Goal: Information Seeking & Learning: Check status

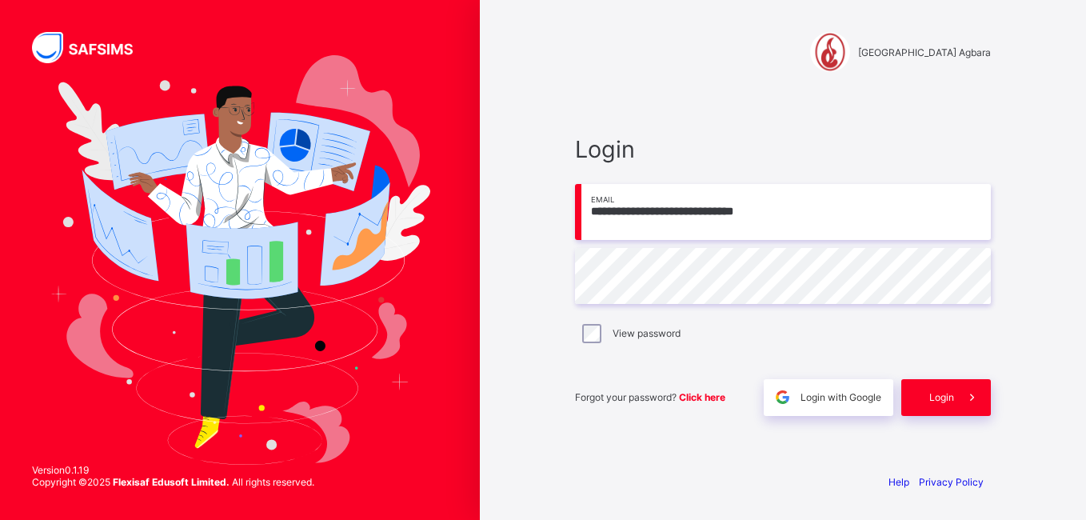
type input "**********"
click at [945, 410] on div "Login" at bounding box center [946, 397] width 90 height 37
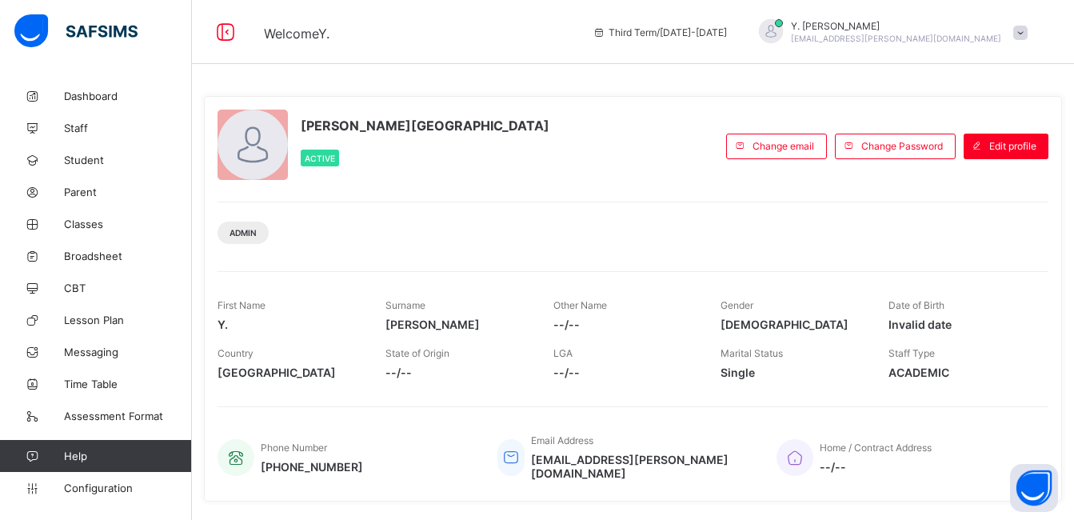
click at [932, 327] on span "Invalid date" at bounding box center [960, 324] width 144 height 14
click at [110, 129] on span "Staff" at bounding box center [128, 128] width 128 height 13
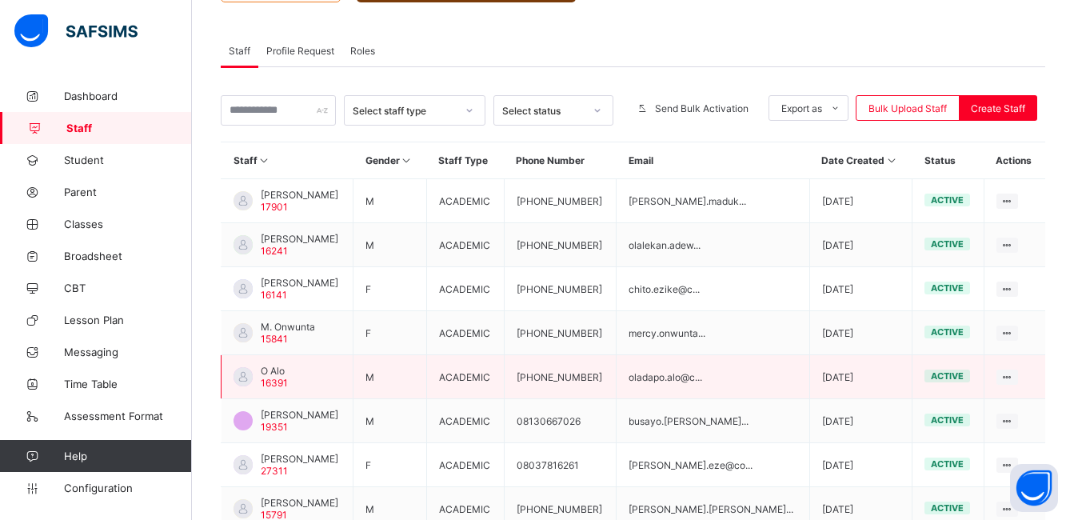
scroll to position [448, 0]
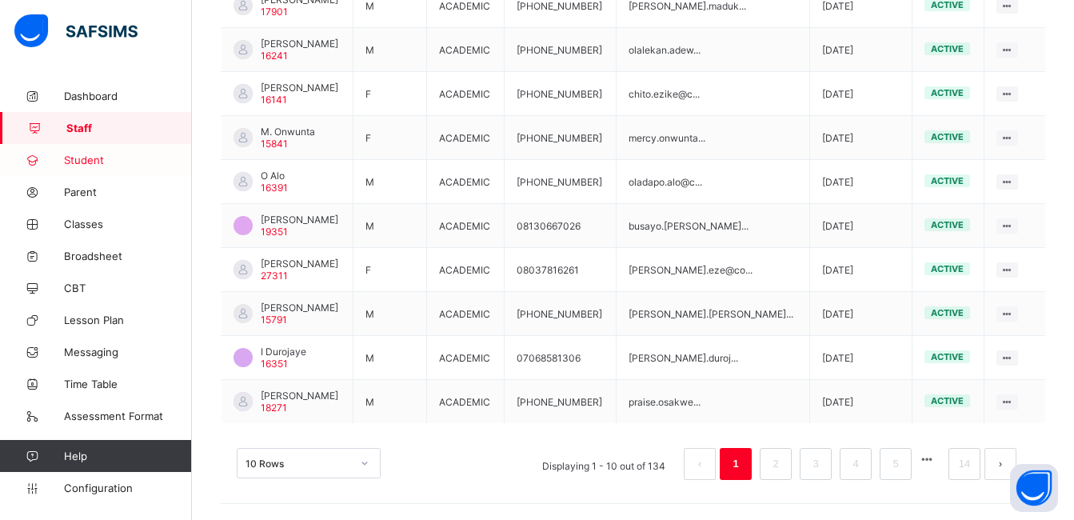
click at [124, 172] on link "Student" at bounding box center [96, 160] width 192 height 32
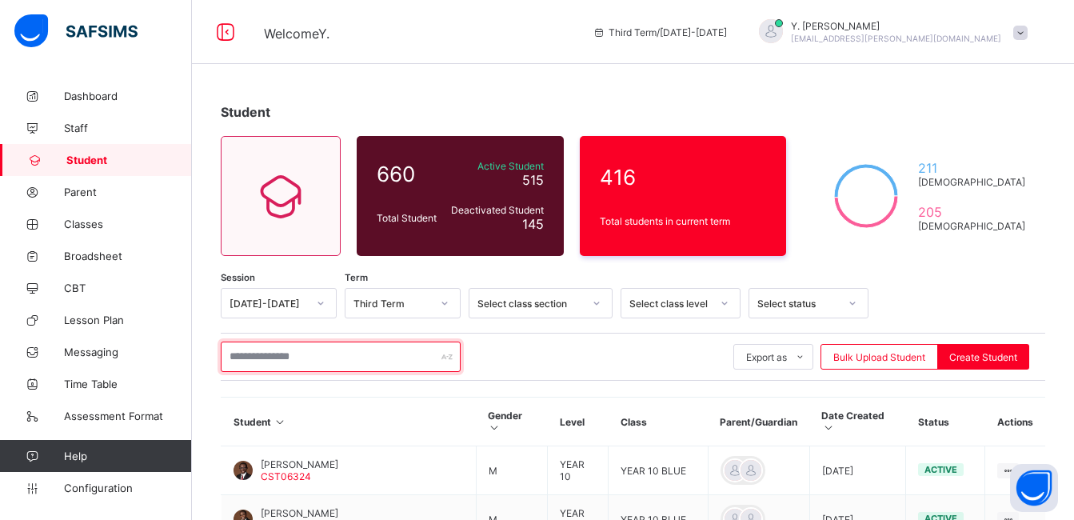
click at [404, 354] on input "text" at bounding box center [341, 356] width 240 height 30
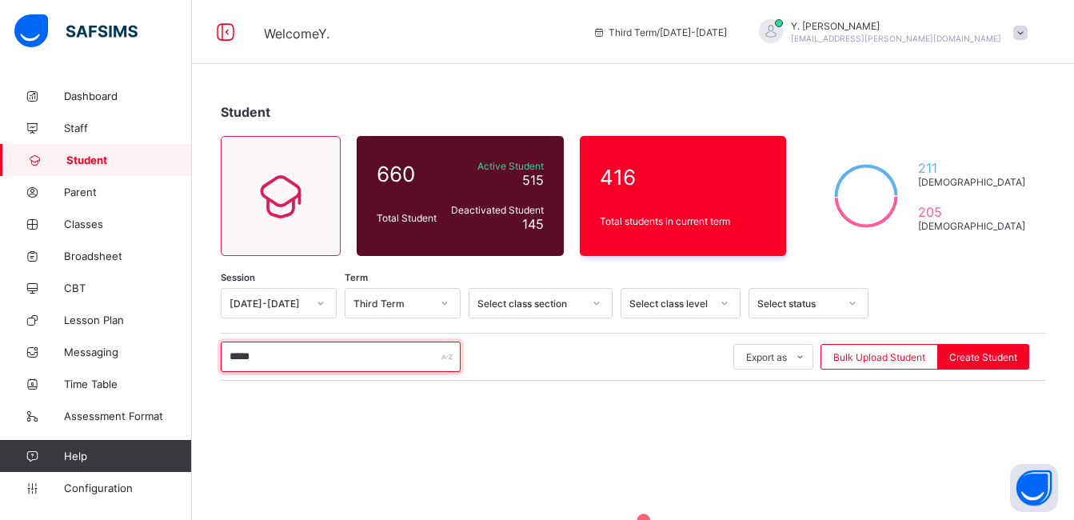
scroll to position [189, 0]
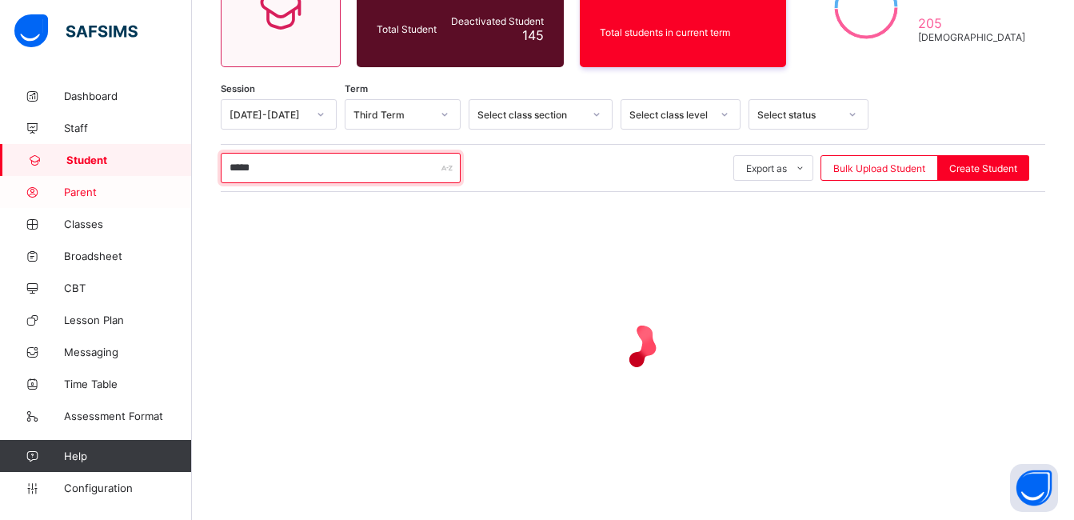
type input "*****"
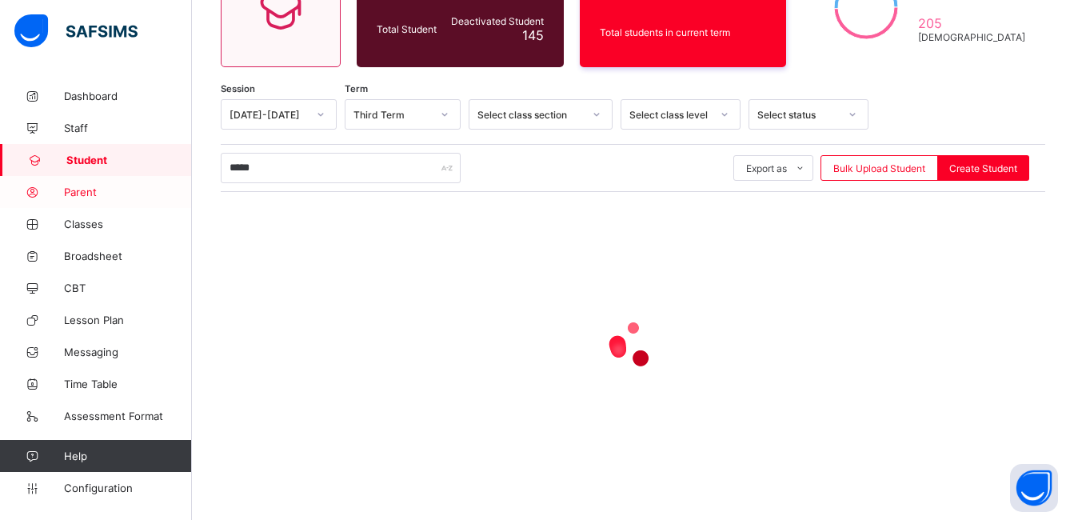
click at [122, 197] on span "Parent" at bounding box center [128, 191] width 128 height 13
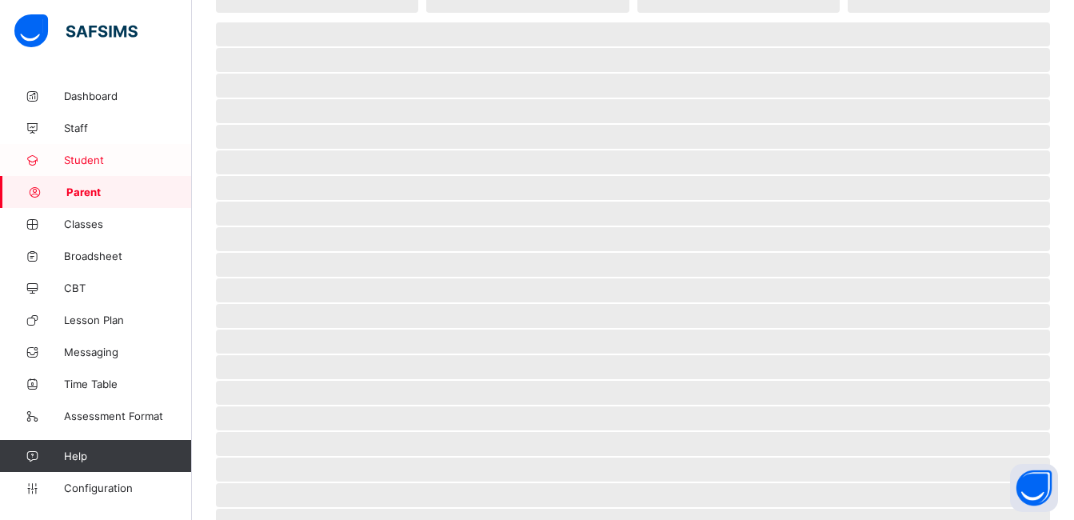
click at [67, 162] on span "Student" at bounding box center [128, 159] width 128 height 13
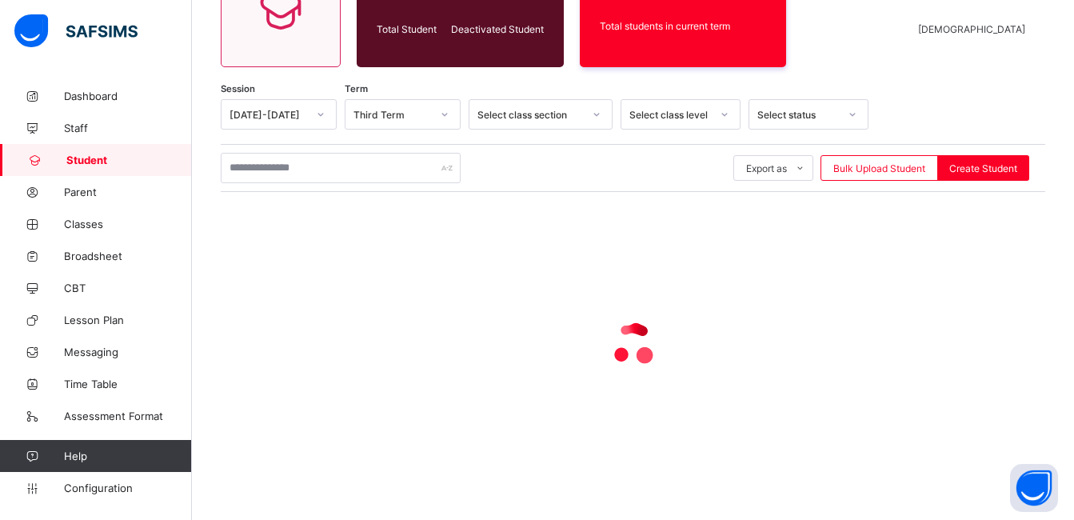
click at [369, 183] on div "Export as Pdf Report Excel Report Excel Report (LMS) Bulk Upload Student Create…" at bounding box center [633, 168] width 824 height 48
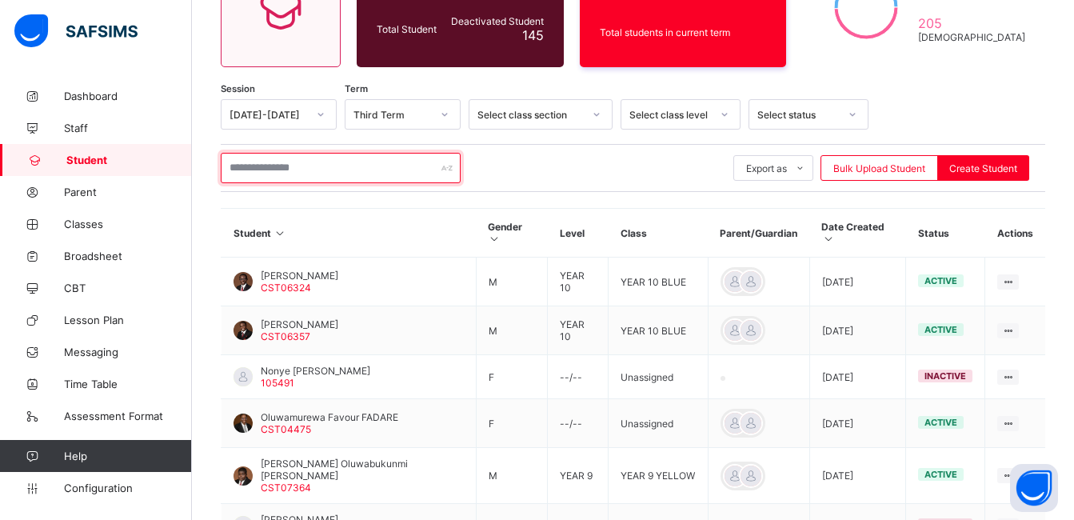
click at [370, 177] on input "text" at bounding box center [341, 168] width 240 height 30
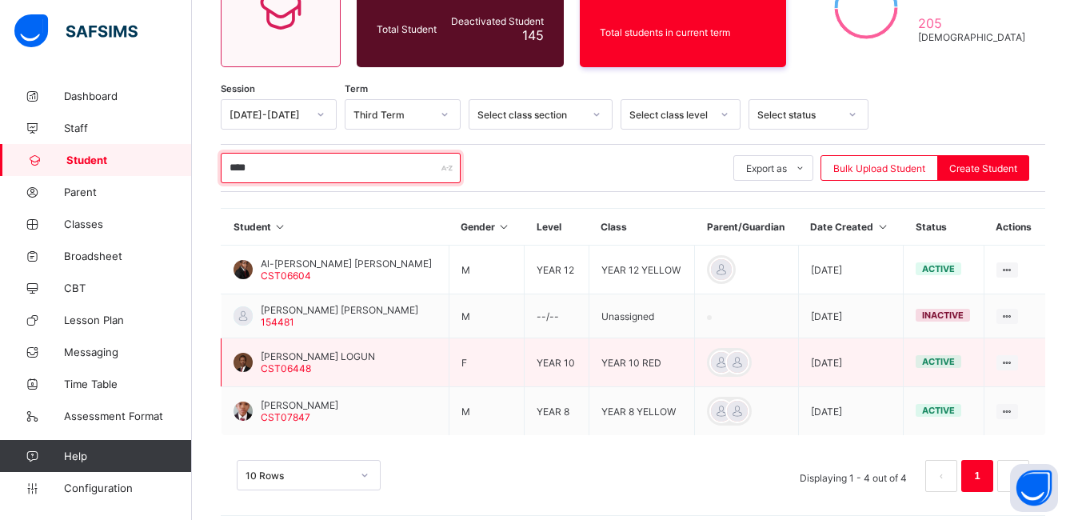
type input "****"
click at [348, 360] on span "Amal Ayomide LOGUN" at bounding box center [318, 356] width 114 height 12
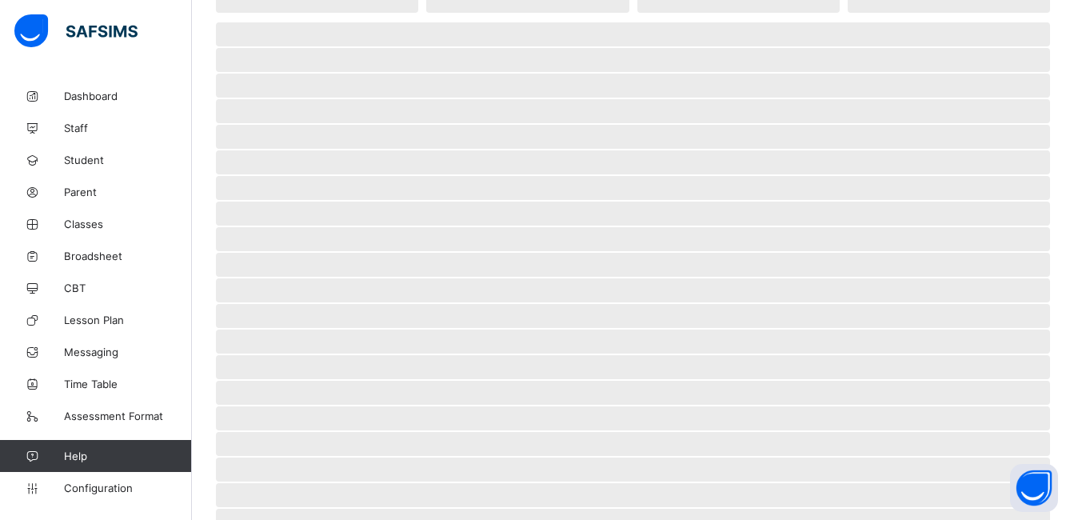
click at [348, 360] on span "‌" at bounding box center [633, 367] width 834 height 24
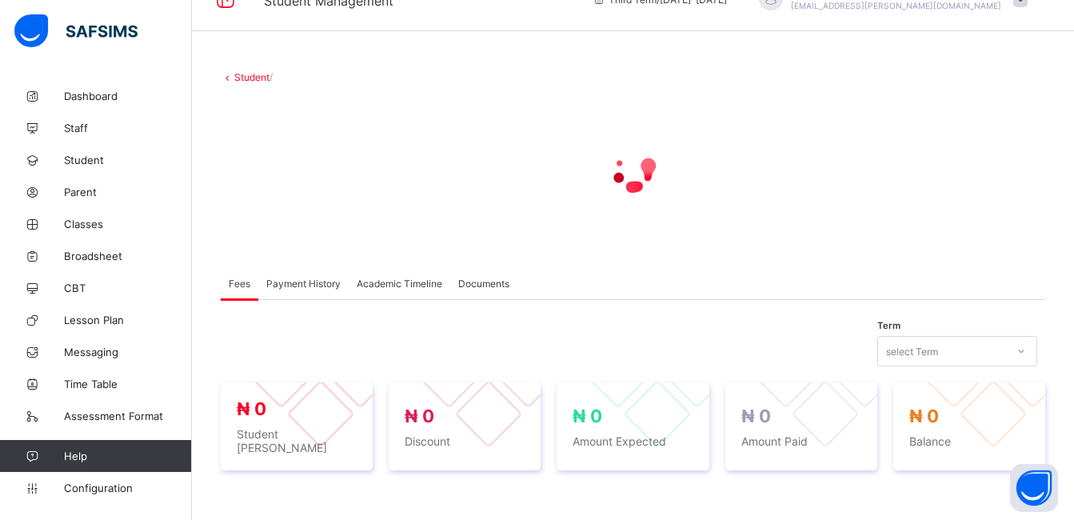
scroll to position [32, 0]
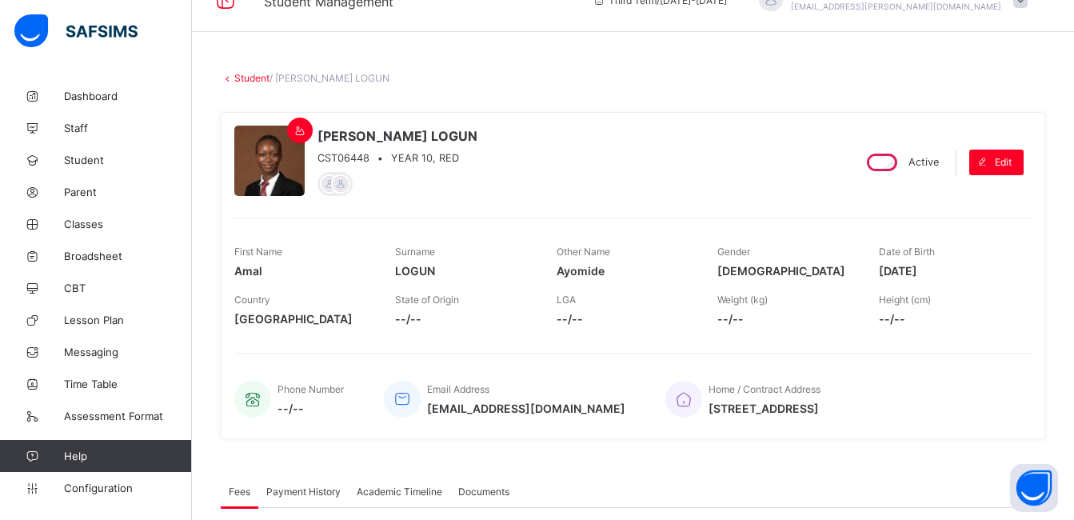
click at [887, 412] on div "Home / Contract Address 16, Unit 2 Meridian Park Estate, Ajah" at bounding box center [840, 399] width 350 height 53
drag, startPoint x: 887, startPoint y: 412, endPoint x: 679, endPoint y: 409, distance: 207.8
click at [679, 409] on div "Home / Contract Address 16, Unit 2 Meridian Park Estate, Ajah" at bounding box center [840, 399] width 350 height 53
click at [329, 182] on div at bounding box center [329, 183] width 19 height 19
drag, startPoint x: 329, startPoint y: 182, endPoint x: 325, endPoint y: 171, distance: 11.9
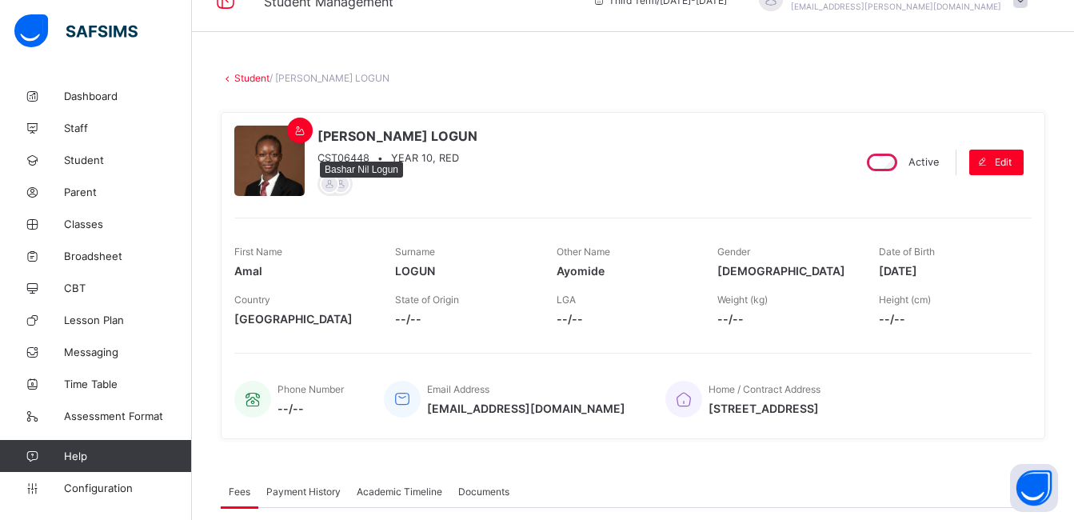
click at [325, 174] on div at bounding box center [329, 183] width 19 height 19
click at [322, 189] on div at bounding box center [329, 183] width 19 height 19
click at [341, 185] on div at bounding box center [340, 183] width 19 height 19
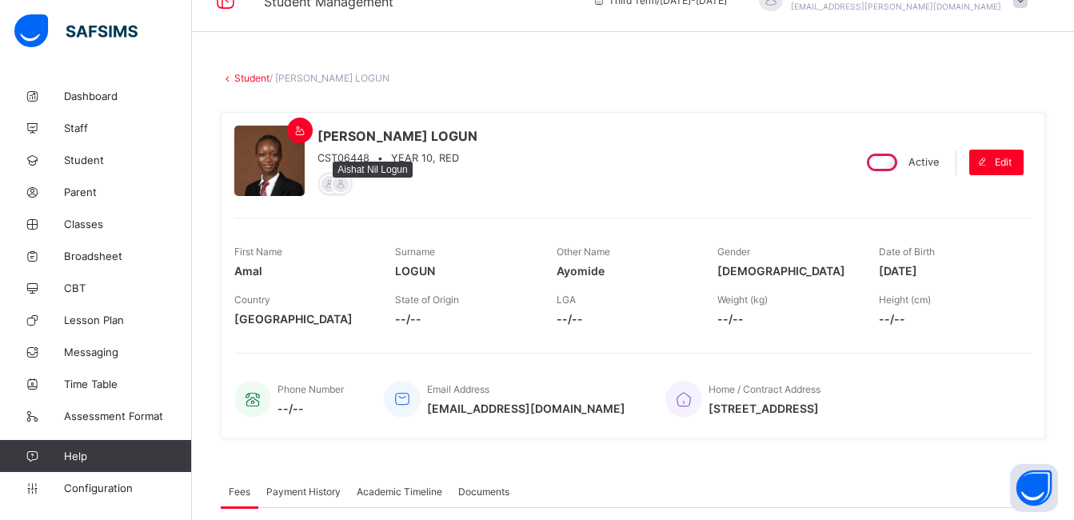
click at [341, 185] on div at bounding box center [340, 183] width 19 height 19
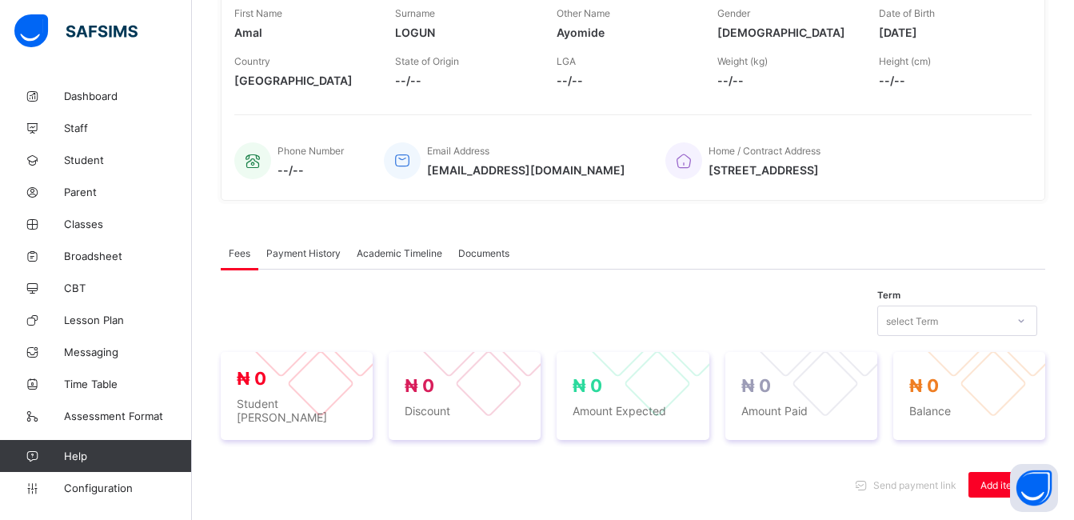
drag, startPoint x: 885, startPoint y: 179, endPoint x: 685, endPoint y: 172, distance: 200.0
click at [685, 172] on div "Home / Contract Address 16, Unit 2 Meridian Park Estate, Ajah" at bounding box center [840, 160] width 350 height 53
copy span "16, Unit 2 Meridian Park Estate, Ajah"
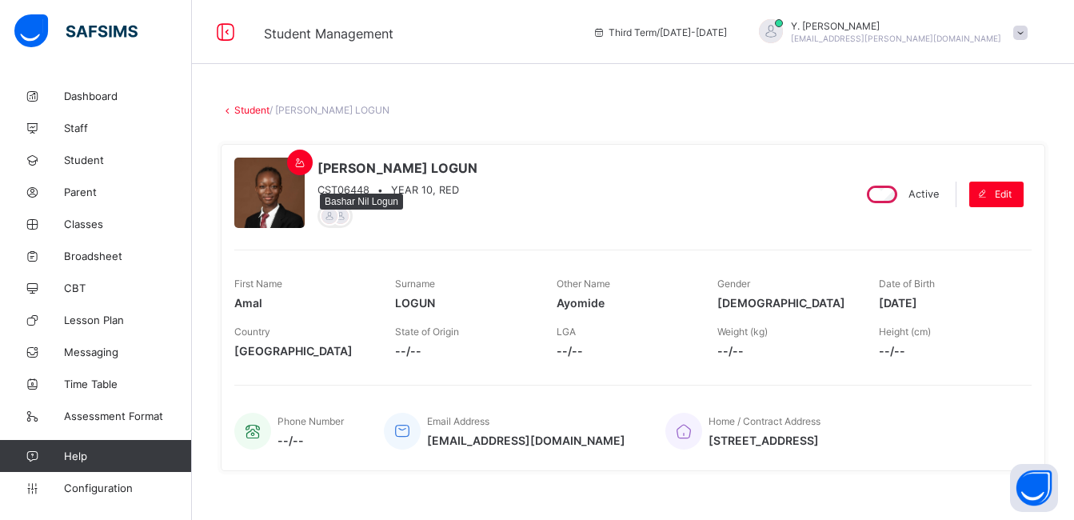
click at [331, 225] on div at bounding box center [329, 215] width 19 height 19
drag, startPoint x: 331, startPoint y: 225, endPoint x: 365, endPoint y: 237, distance: 35.9
click at [365, 237] on div "Amal Ayomide LOGUN CST06448 • YEAR 10, RED Active Edit First Name Amal Surname …" at bounding box center [633, 307] width 824 height 327
click at [74, 149] on link "Student" at bounding box center [96, 160] width 192 height 32
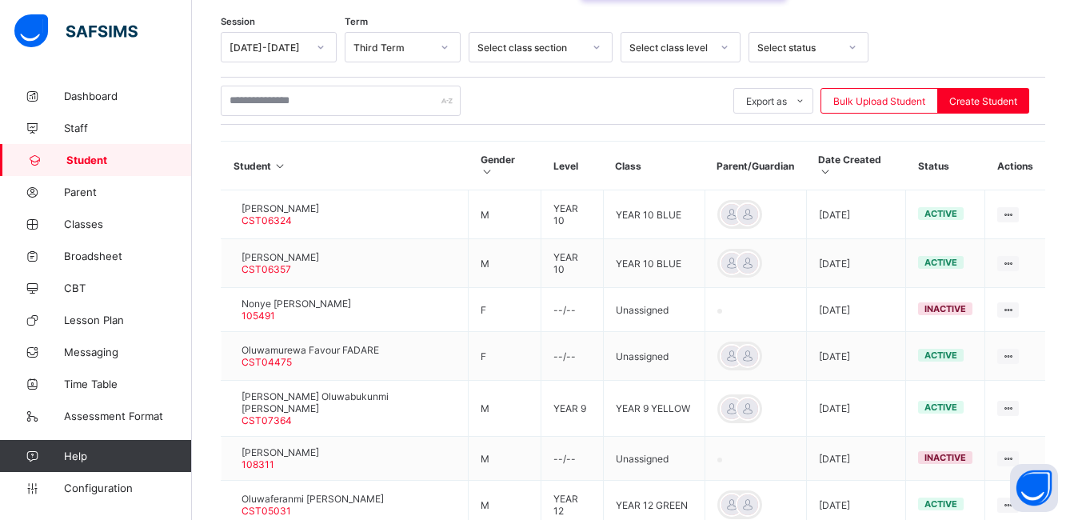
scroll to position [260, 0]
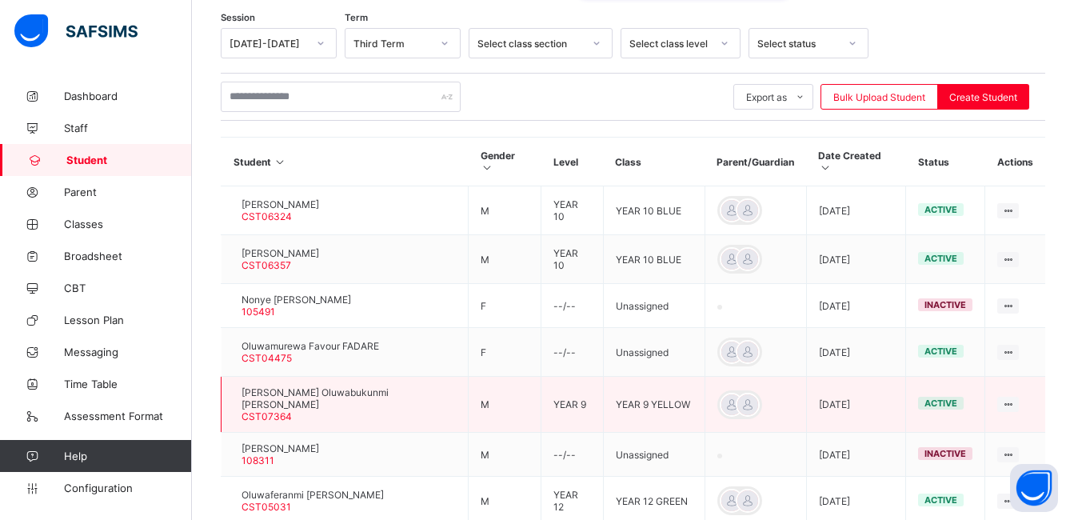
click at [426, 386] on span "Abdul-Haleem Oluwabukunmi OLADOSU" at bounding box center [348, 398] width 214 height 24
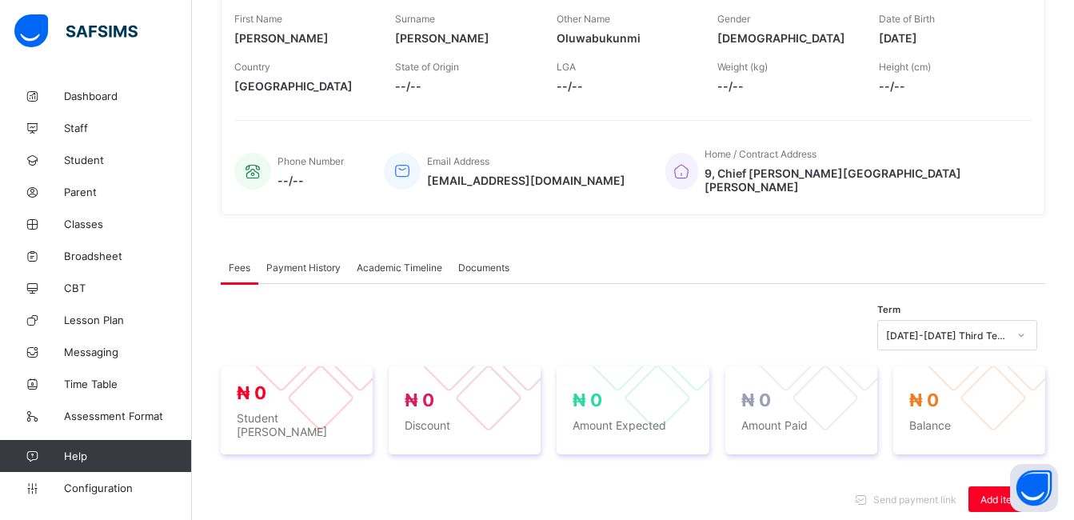
click at [1027, 181] on div "Phone Number --/-- Email Address abdul-haleem.oladosu@coronaschools.org Home / …" at bounding box center [632, 171] width 797 height 62
drag, startPoint x: 1027, startPoint y: 181, endPoint x: 958, endPoint y: 195, distance: 71.0
click at [999, 187] on div "Phone Number --/-- Email Address abdul-haleem.oladosu@coronaschools.org Home / …" at bounding box center [632, 171] width 797 height 62
click at [951, 200] on div "Abdul-Haleem Oluwabukunmi OLADOSU CST07364 • YEAR 9, YELLOW Active Edit First N…" at bounding box center [633, 49] width 824 height 331
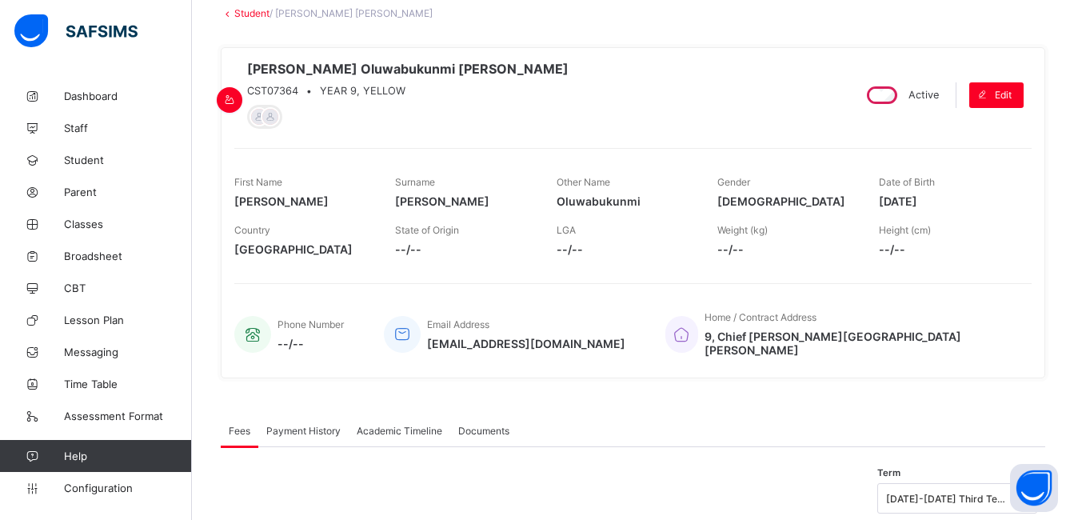
scroll to position [96, 0]
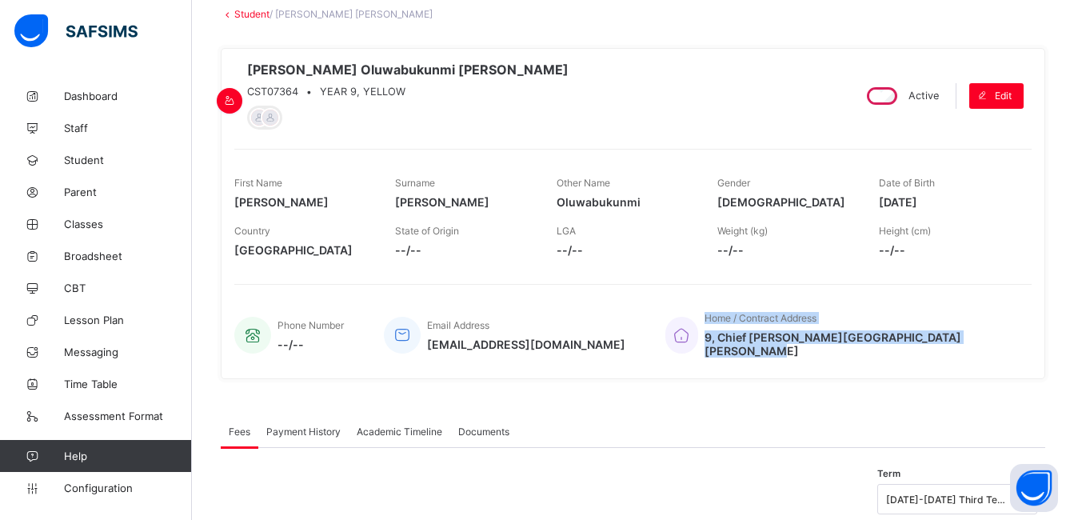
drag, startPoint x: 1024, startPoint y: 348, endPoint x: 731, endPoint y: 352, distance: 293.4
click at [731, 352] on div "Home / Contract Address 9, Chief Ejikeme Nzeh Street Anthony Village Lagos" at bounding box center [840, 335] width 350 height 62
drag, startPoint x: 1025, startPoint y: 346, endPoint x: 746, endPoint y: 354, distance: 279.1
click at [746, 354] on div "Home / Contract Address 9, Chief Ejikeme Nzeh Street Anthony Village Lagos" at bounding box center [840, 335] width 350 height 62
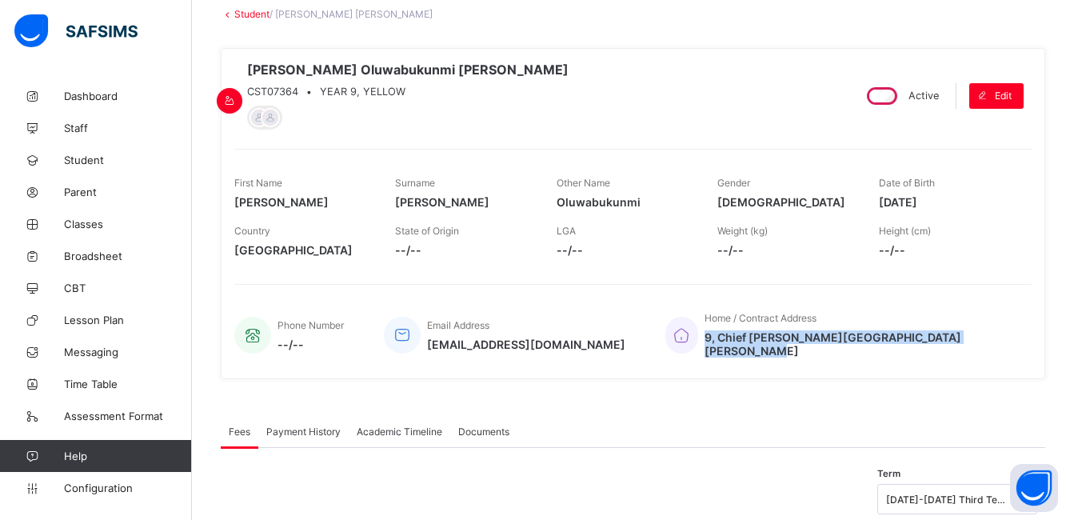
copy span "9, Chief Ejikeme Nzeh Street Anthony Village Lagos"
click at [247, 18] on link "Student" at bounding box center [251, 14] width 35 height 12
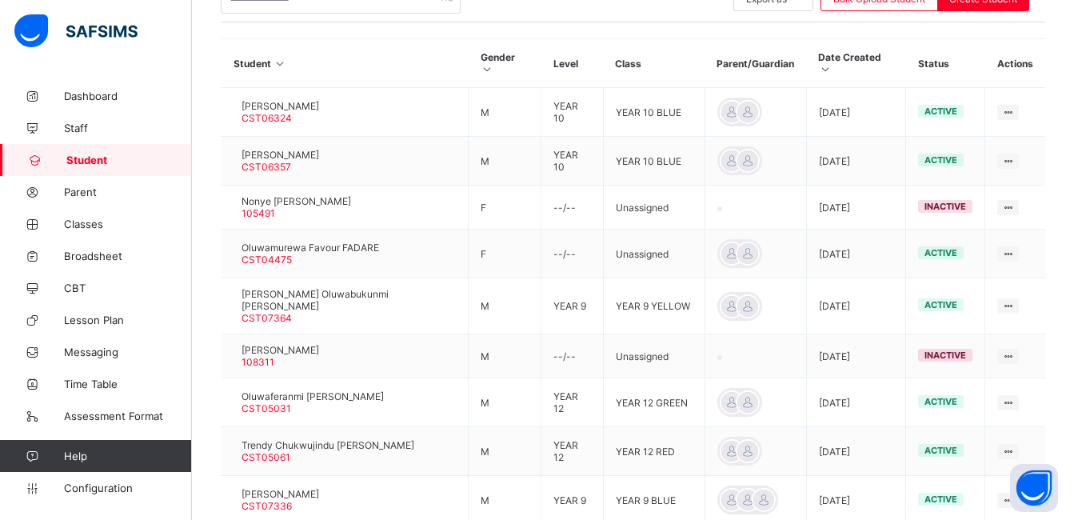
scroll to position [488, 0]
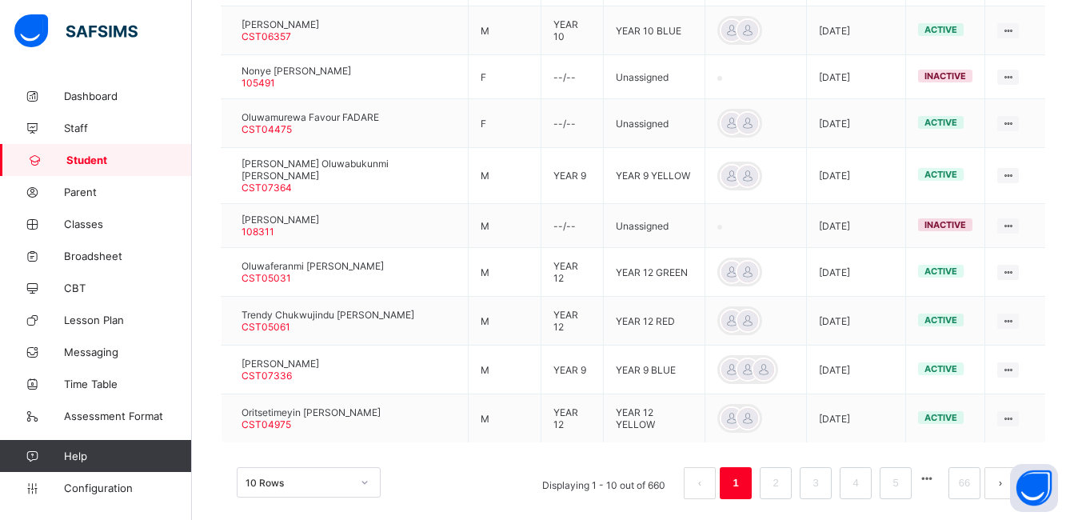
click at [793, 480] on div "10 Rows Displaying 1 - 10 out of 660 1 2 3 4 5 66" at bounding box center [633, 475] width 824 height 80
click at [791, 474] on li "2" at bounding box center [775, 483] width 32 height 32
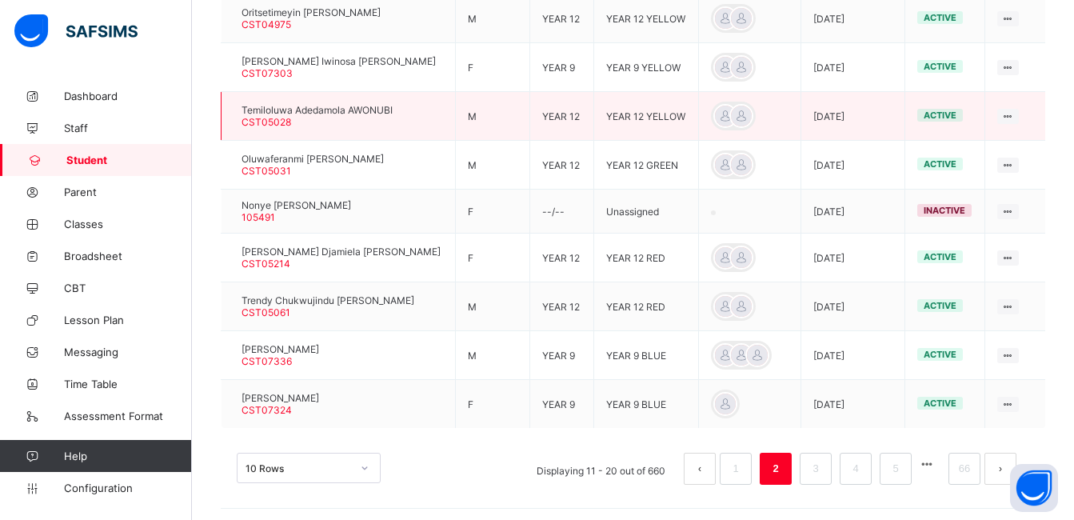
drag, startPoint x: 388, startPoint y: 106, endPoint x: 331, endPoint y: 115, distance: 58.3
click at [331, 115] on span "Temiloluwa Adedamola AWONUBI" at bounding box center [316, 110] width 151 height 12
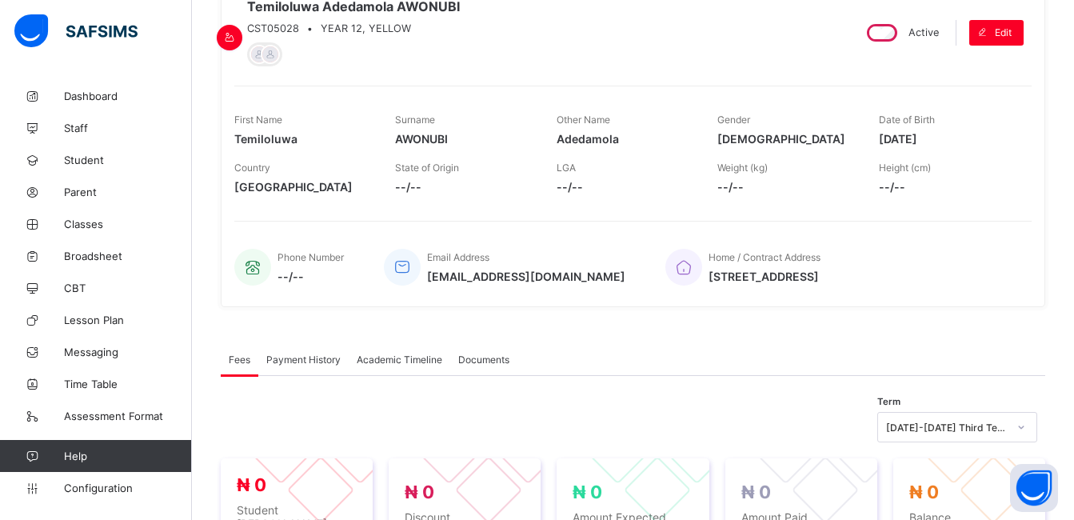
scroll to position [96, 0]
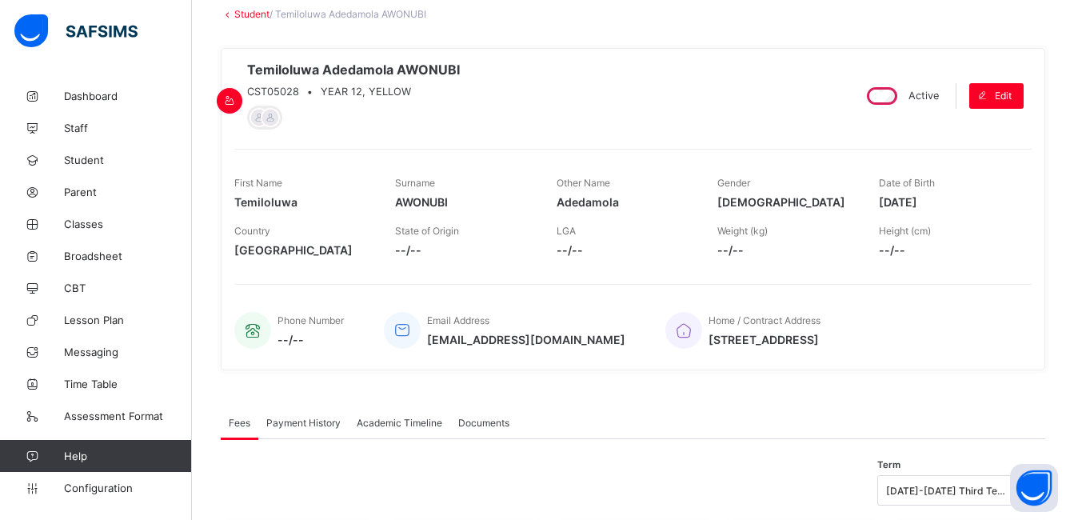
click at [261, 14] on link "Student" at bounding box center [251, 14] width 35 height 12
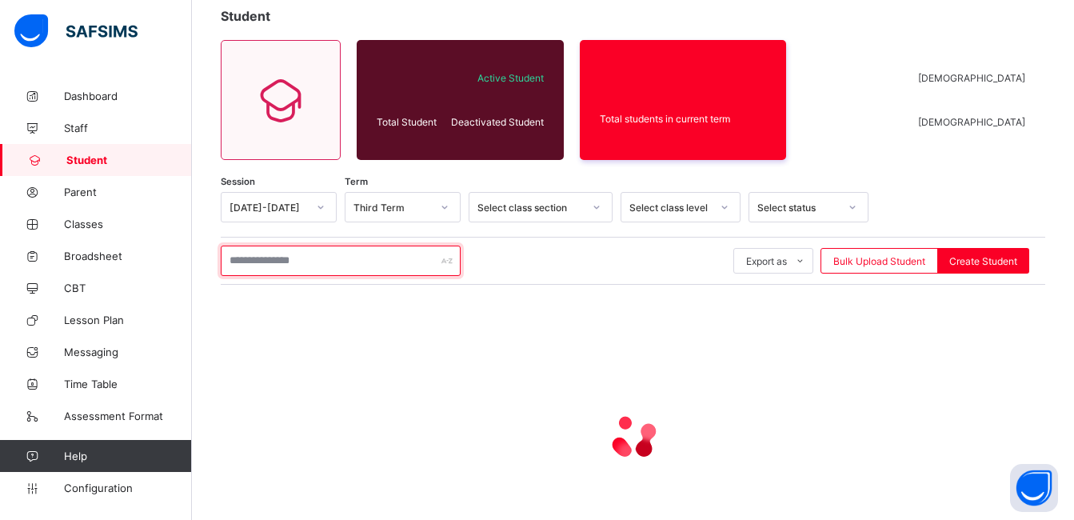
click at [329, 257] on input "text" at bounding box center [341, 260] width 240 height 30
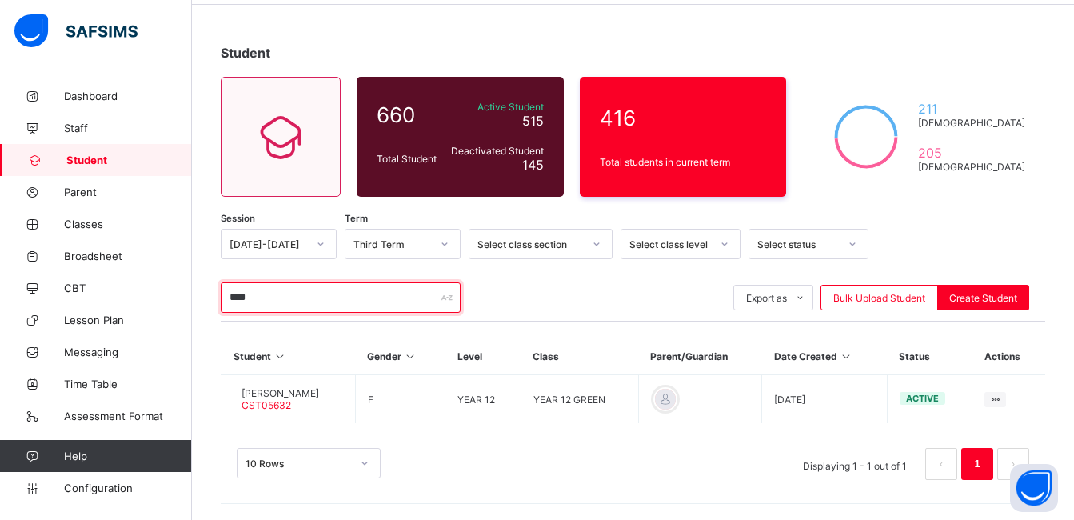
scroll to position [59, 0]
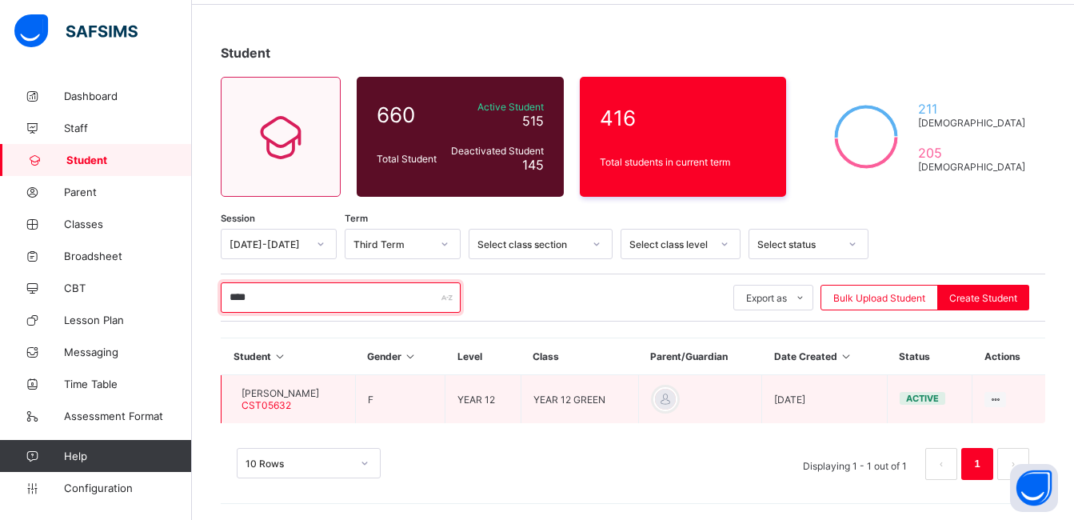
type input "****"
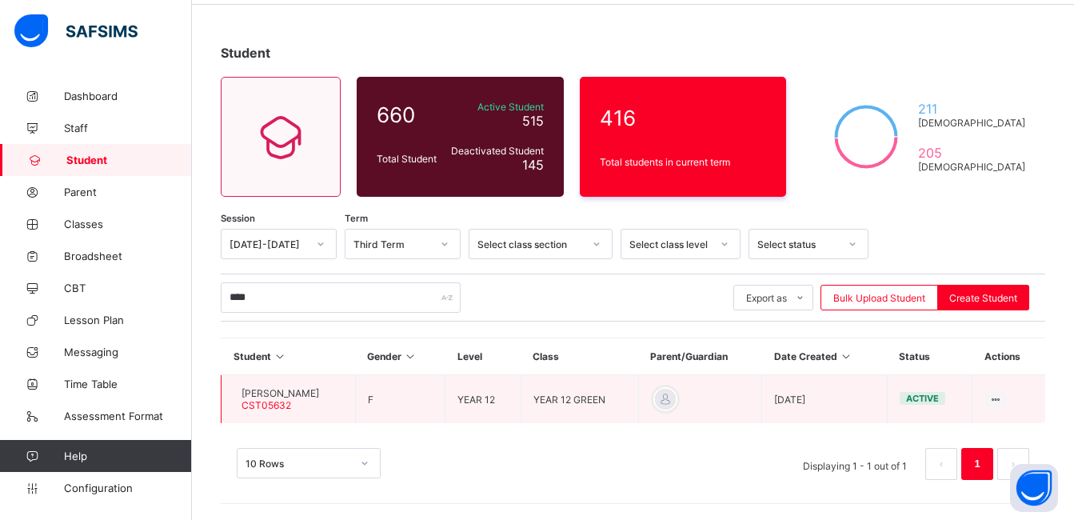
click at [293, 386] on td "Jennifer WILLIAMS CST05632" at bounding box center [288, 399] width 134 height 49
click at [295, 389] on span "Jennifer WILLIAMS" at bounding box center [280, 393] width 78 height 12
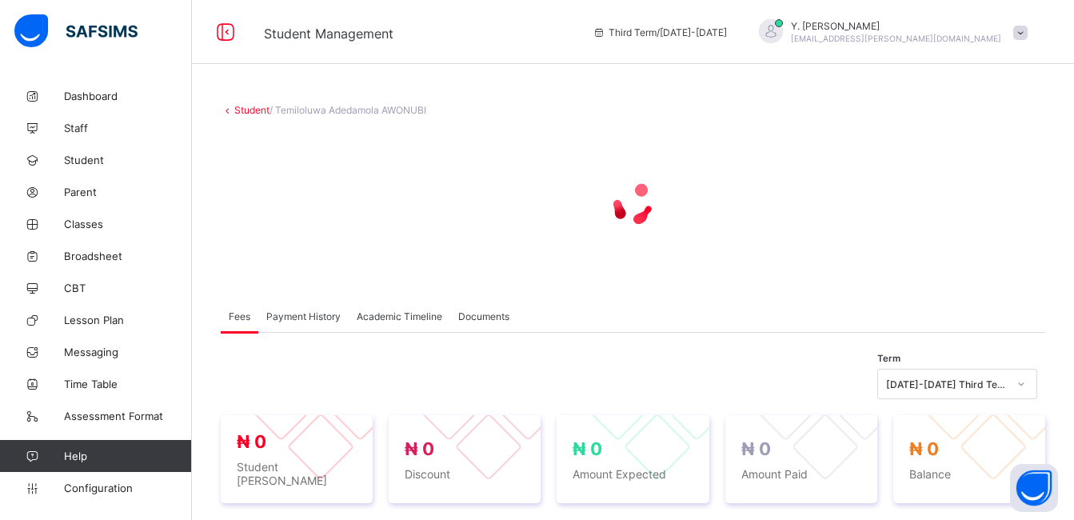
scroll to position [259, 0]
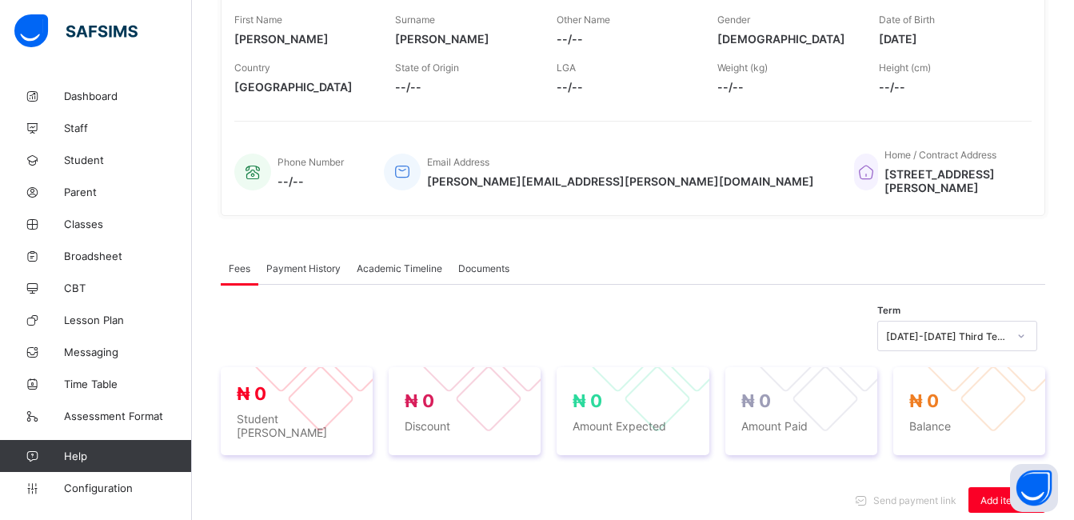
drag, startPoint x: 950, startPoint y: 189, endPoint x: 708, endPoint y: 187, distance: 242.2
click at [854, 187] on div "Home / Contract Address 16 Aiyetoro Street, Ebute Metta Lagos State" at bounding box center [934, 172] width 161 height 62
copy span "16 Aiyetoro Street, Ebute Metta Lagos State"
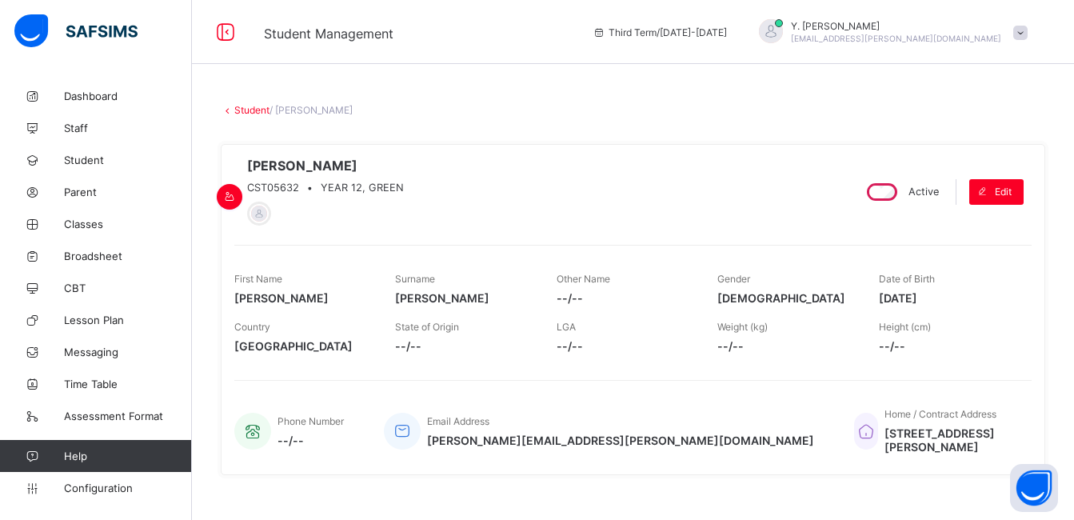
click at [237, 112] on link "Student" at bounding box center [251, 110] width 35 height 12
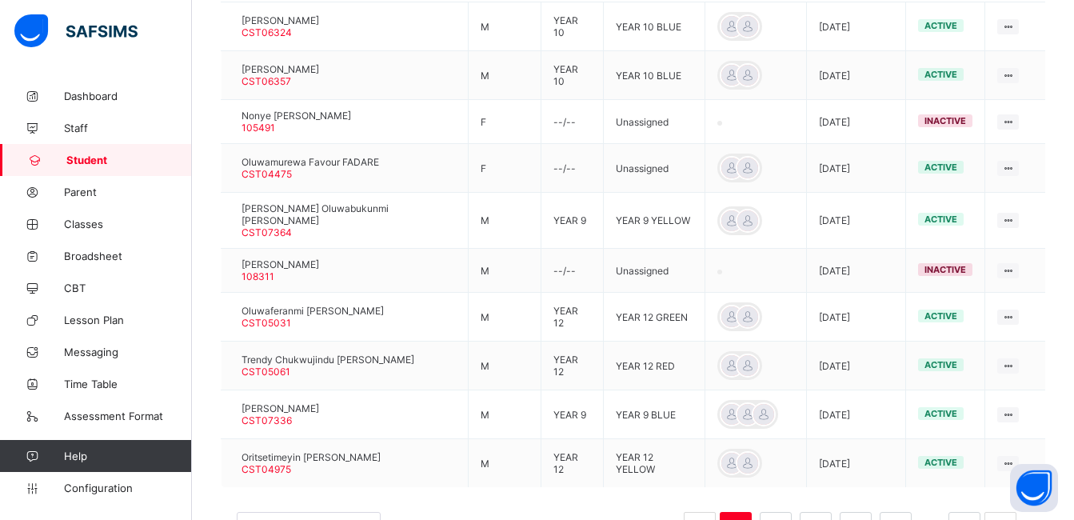
scroll to position [488, 0]
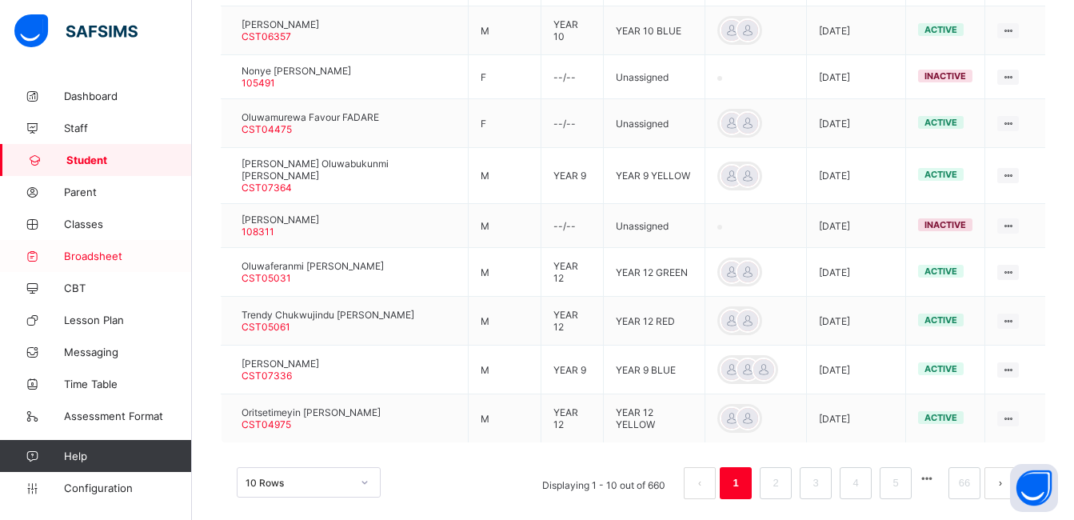
click at [72, 256] on span "Broadsheet" at bounding box center [128, 255] width 128 height 13
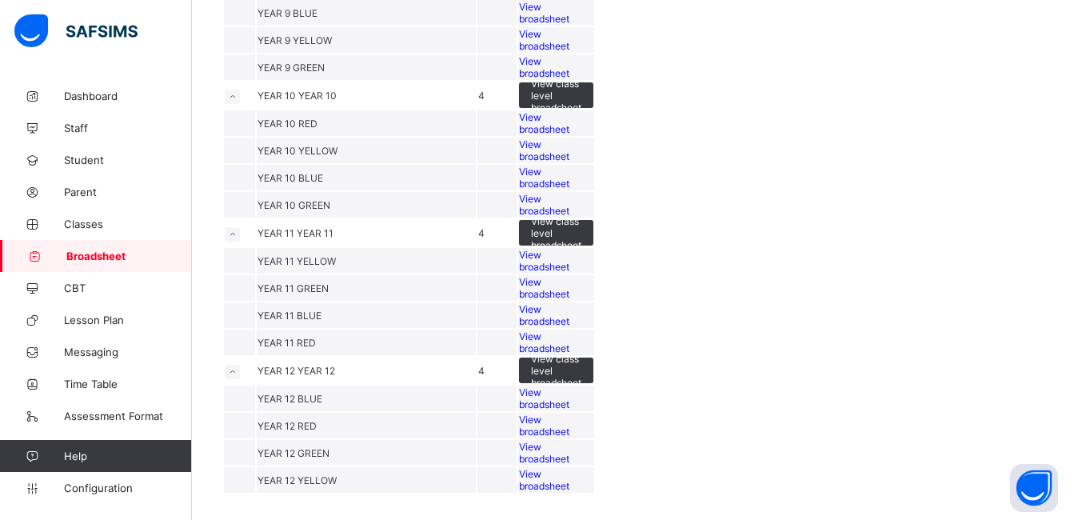
scroll to position [893, 0]
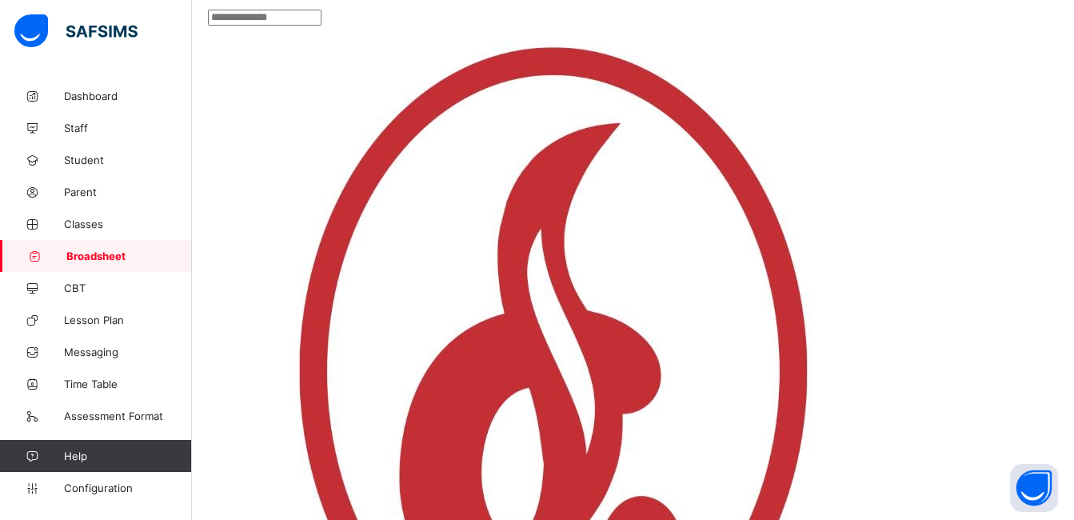
scroll to position [551, 1272]
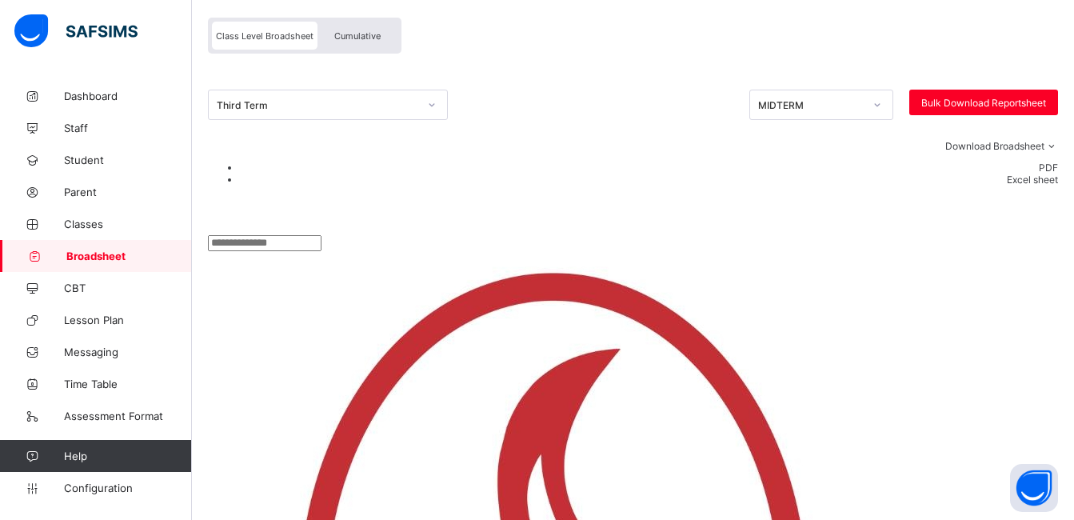
scroll to position [0, 0]
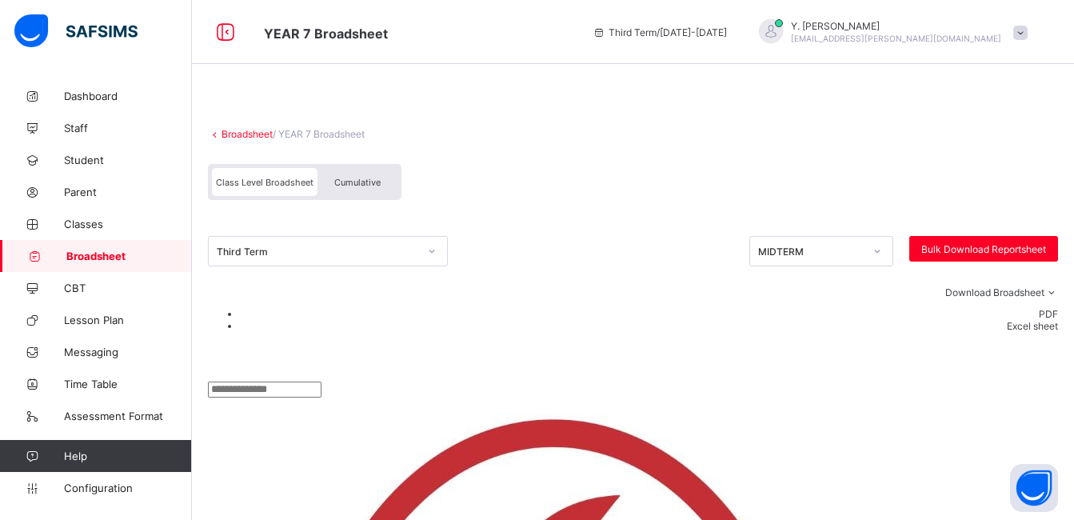
click at [794, 258] on div "MIDTERM" at bounding box center [806, 251] width 112 height 22
click at [797, 324] on div "Download Broadsheet PDF Excel sheet" at bounding box center [633, 313] width 850 height 95
click at [361, 169] on div "Cumulative" at bounding box center [357, 182] width 80 height 28
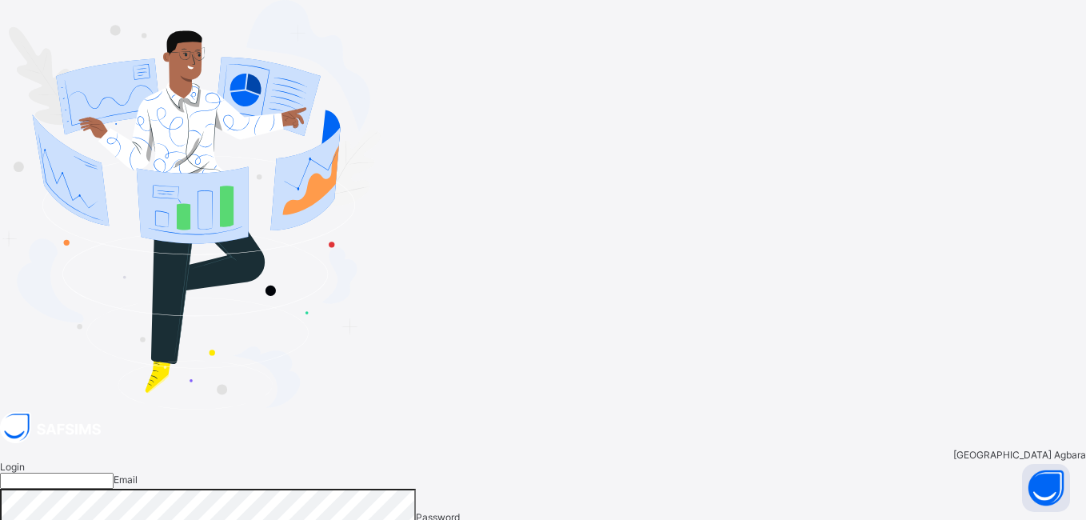
click at [114, 472] on input "email" at bounding box center [57, 480] width 114 height 16
type input "**********"
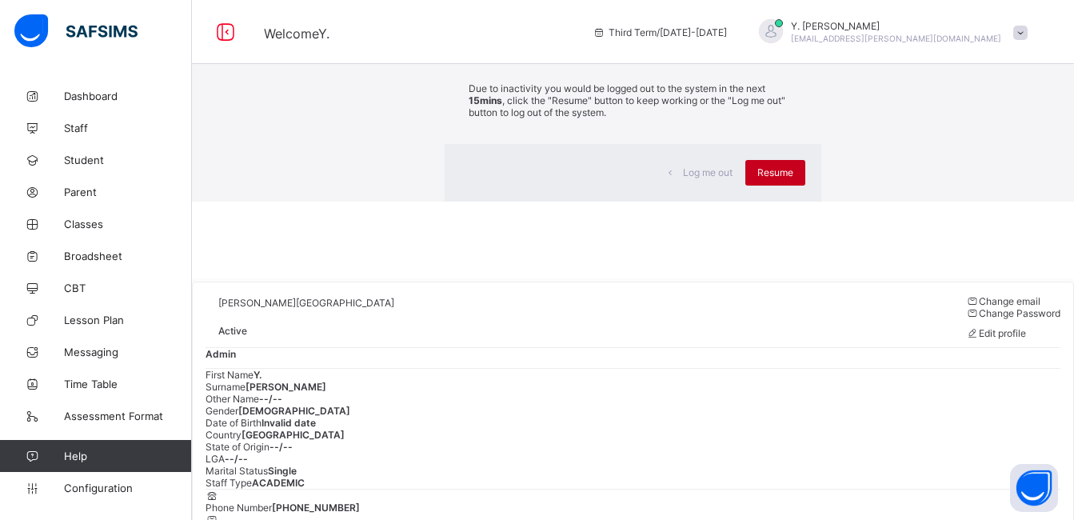
click at [757, 178] on span "Resume" at bounding box center [775, 172] width 36 height 12
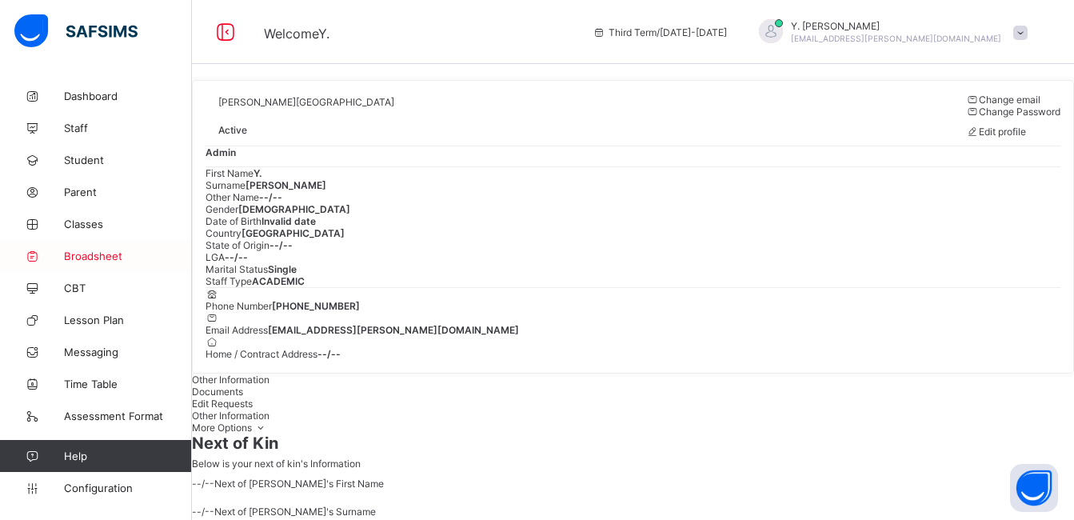
click at [116, 258] on span "Broadsheet" at bounding box center [128, 255] width 128 height 13
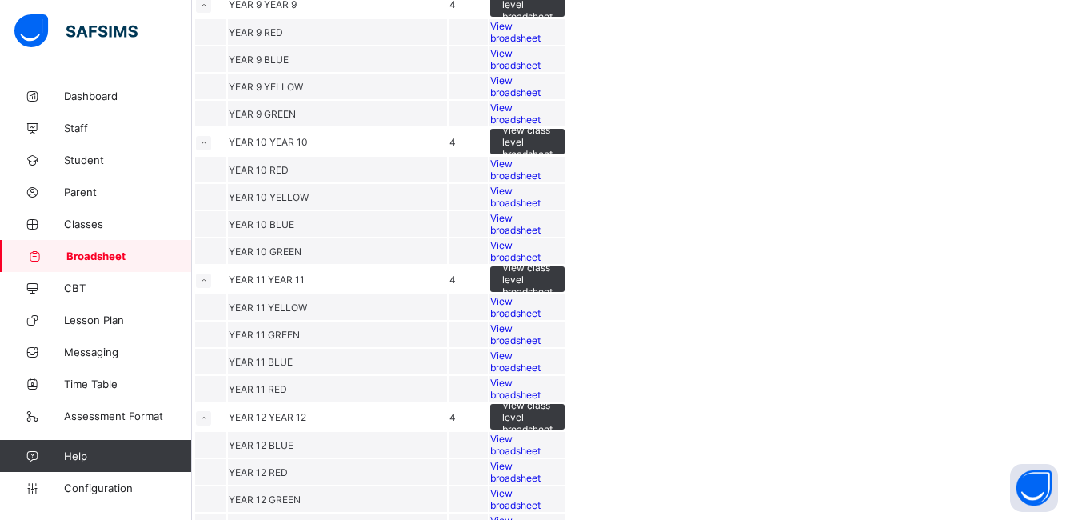
scroll to position [426, 0]
click at [564, 153] on div "View class level broadsheet" at bounding box center [527, 141] width 74 height 26
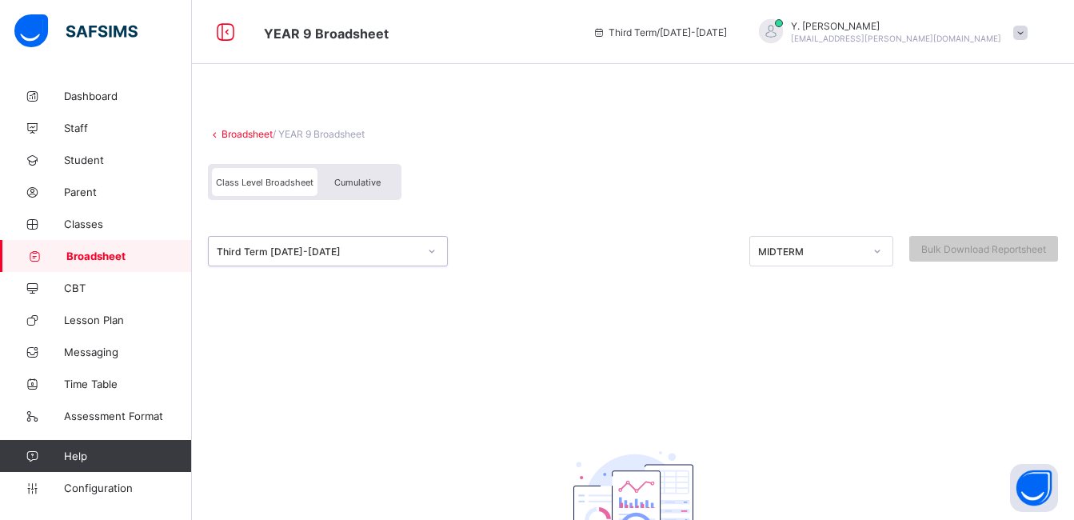
scroll to position [165, 0]
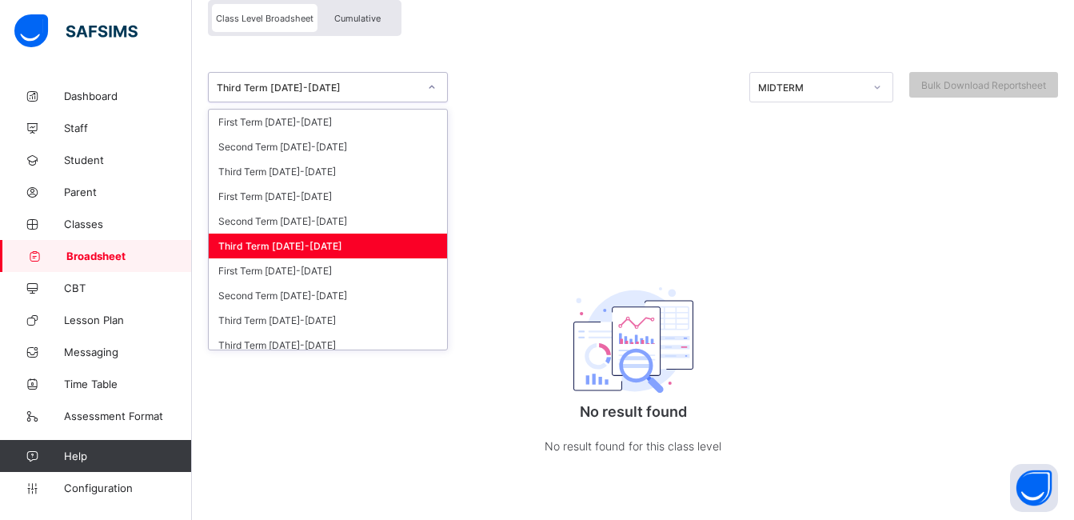
click at [400, 87] on div "Third Term [DATE]-[DATE]" at bounding box center [317, 88] width 201 height 12
click at [363, 221] on div "Second Term 2024-2025" at bounding box center [328, 221] width 238 height 25
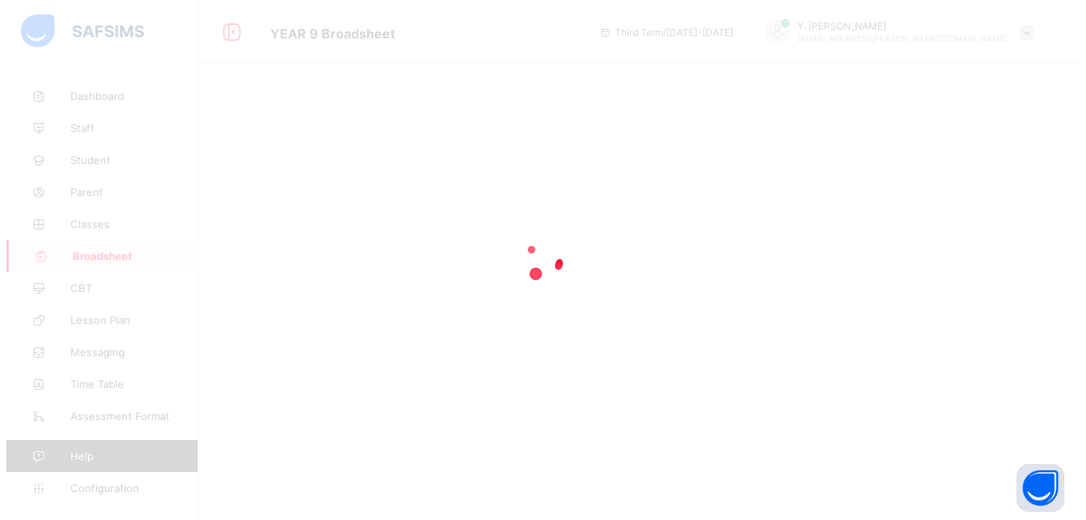
scroll to position [0, 0]
